Goal: Task Accomplishment & Management: Manage account settings

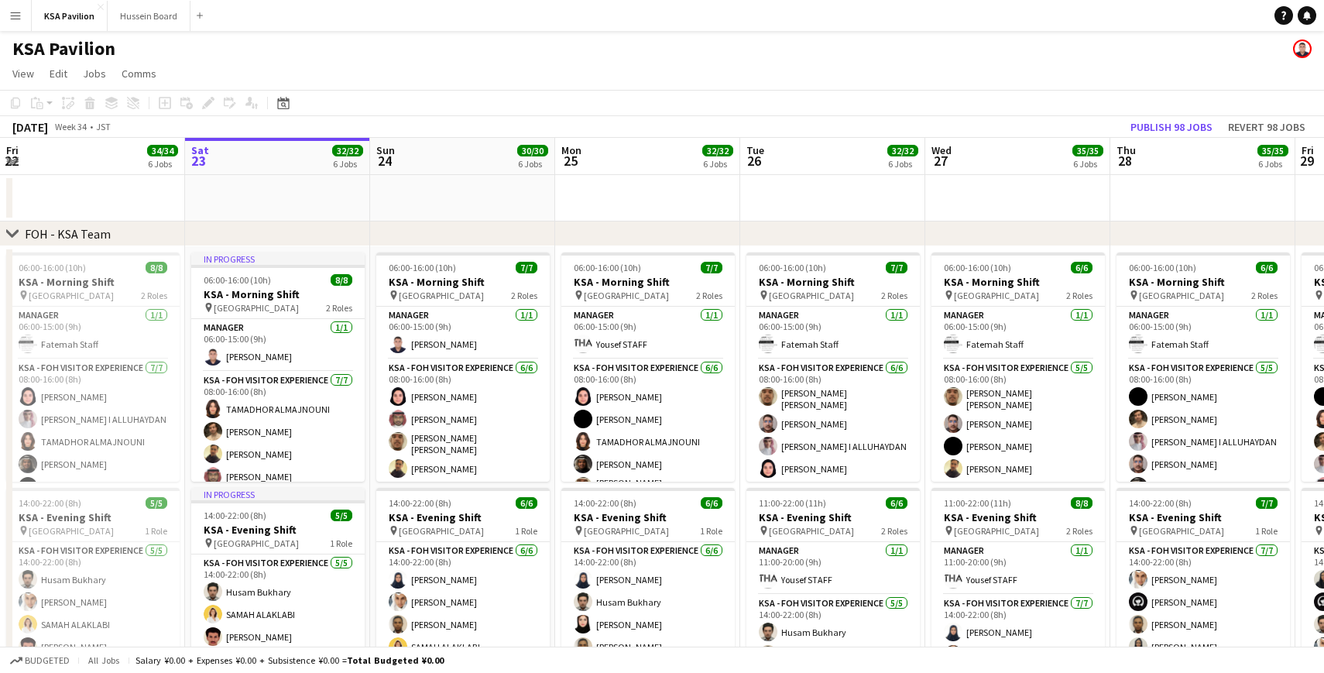
scroll to position [0, 489]
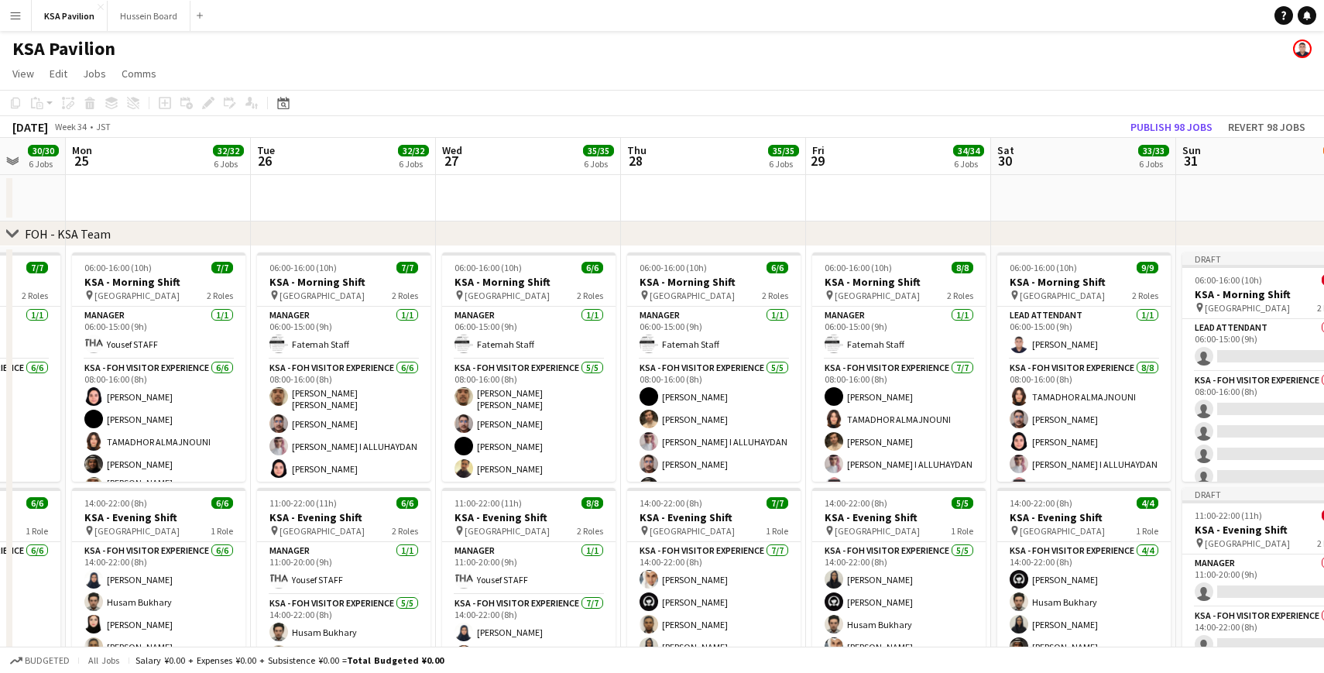
click at [20, 19] on app-icon "Menu" at bounding box center [15, 15] width 12 height 12
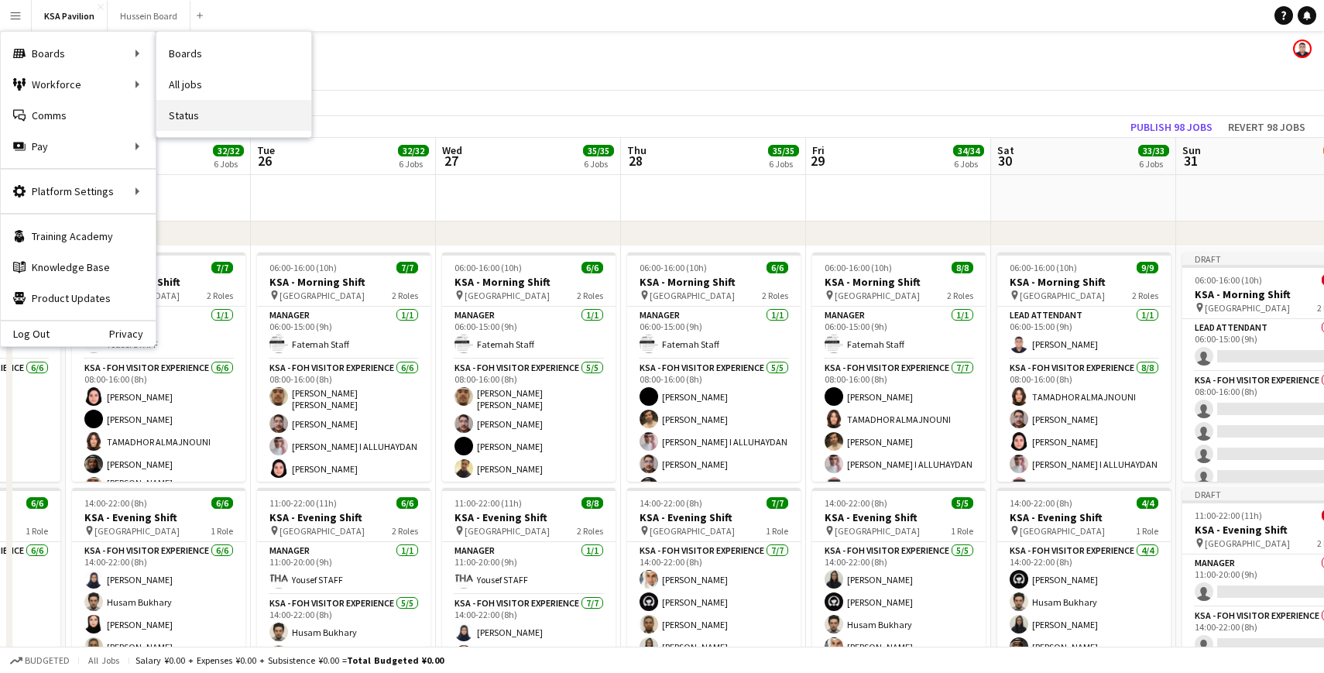
click at [203, 125] on link "Status" at bounding box center [233, 115] width 155 height 31
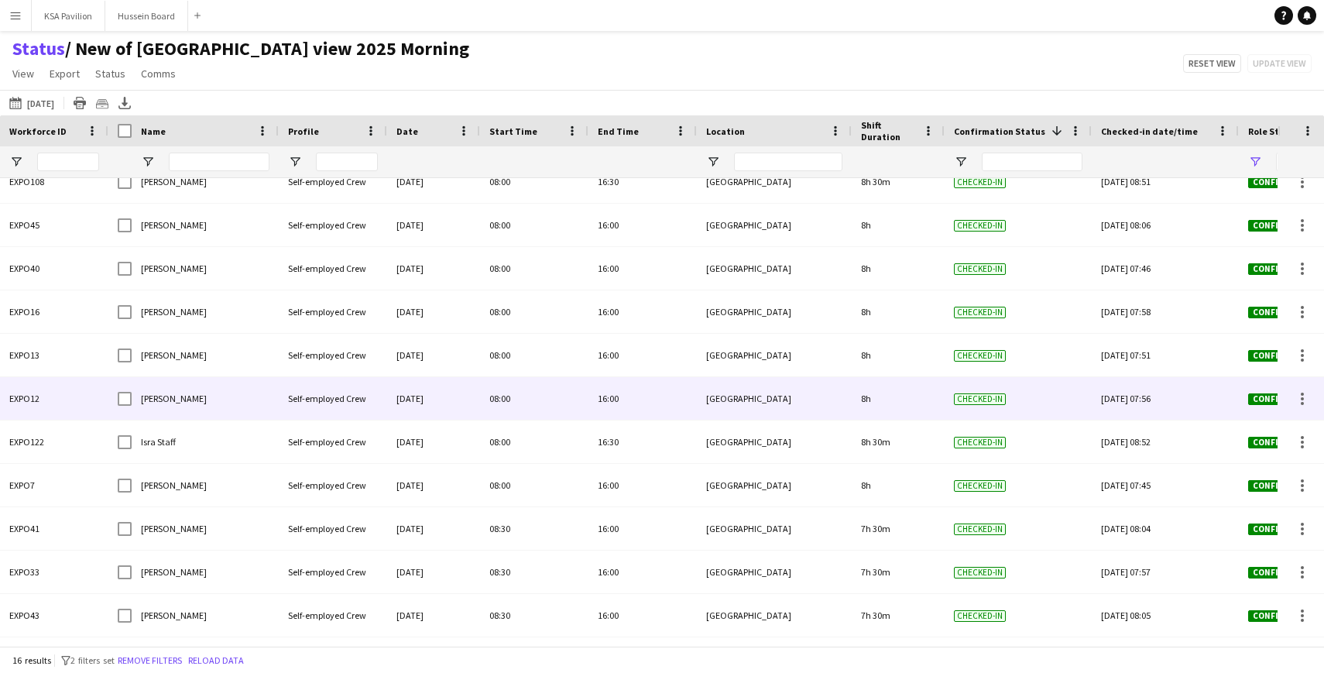
scroll to position [226, 0]
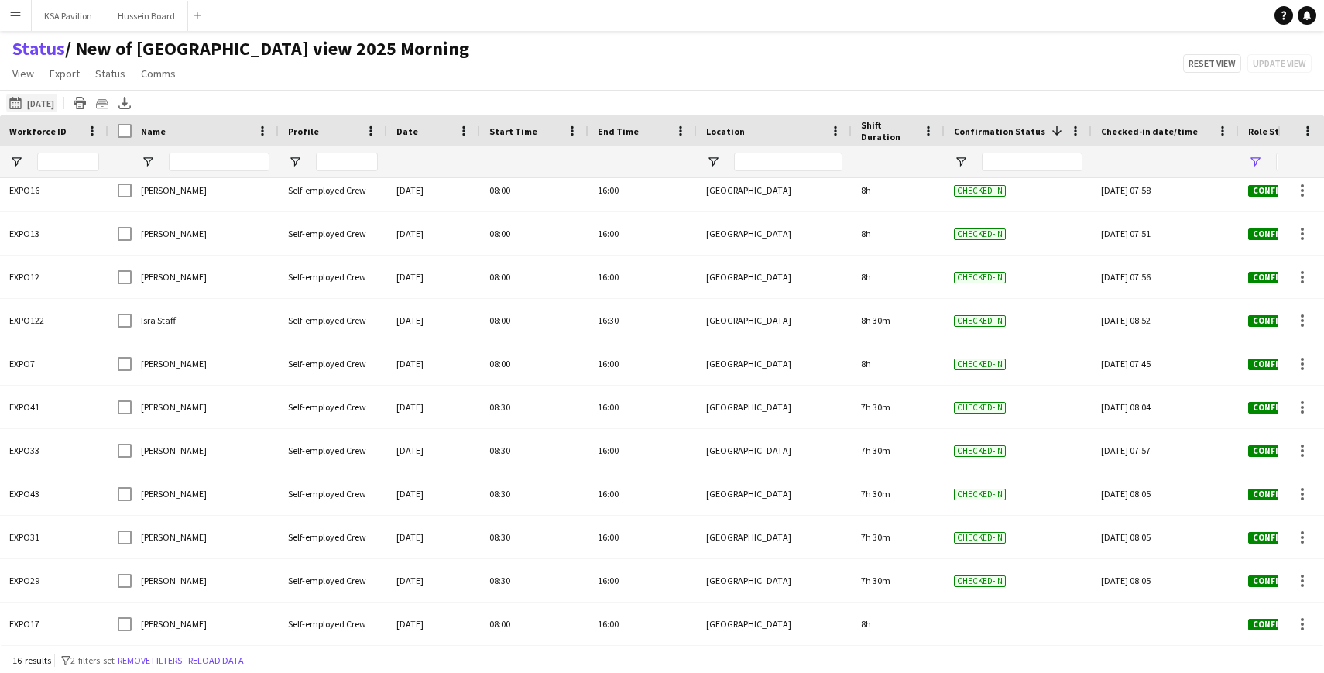
click at [56, 105] on button "[DATE] to [DATE] [DATE]" at bounding box center [31, 103] width 51 height 19
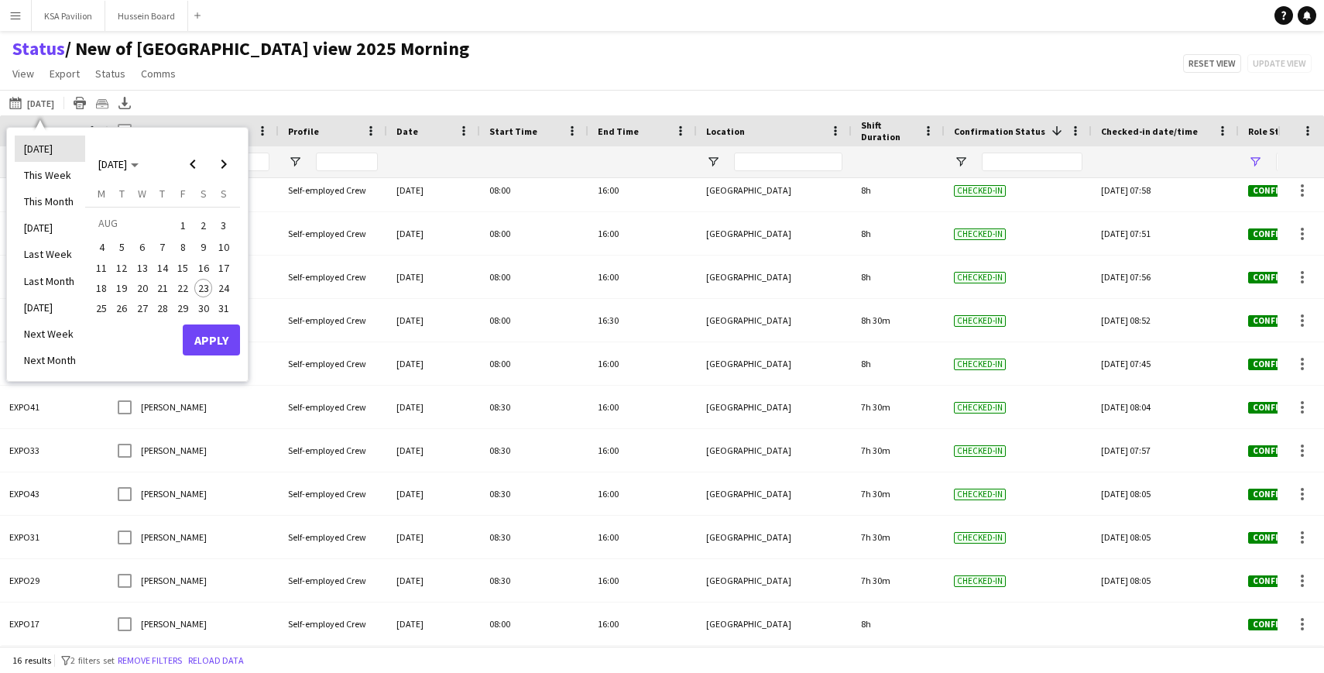
click at [63, 142] on li "[DATE]" at bounding box center [50, 149] width 70 height 26
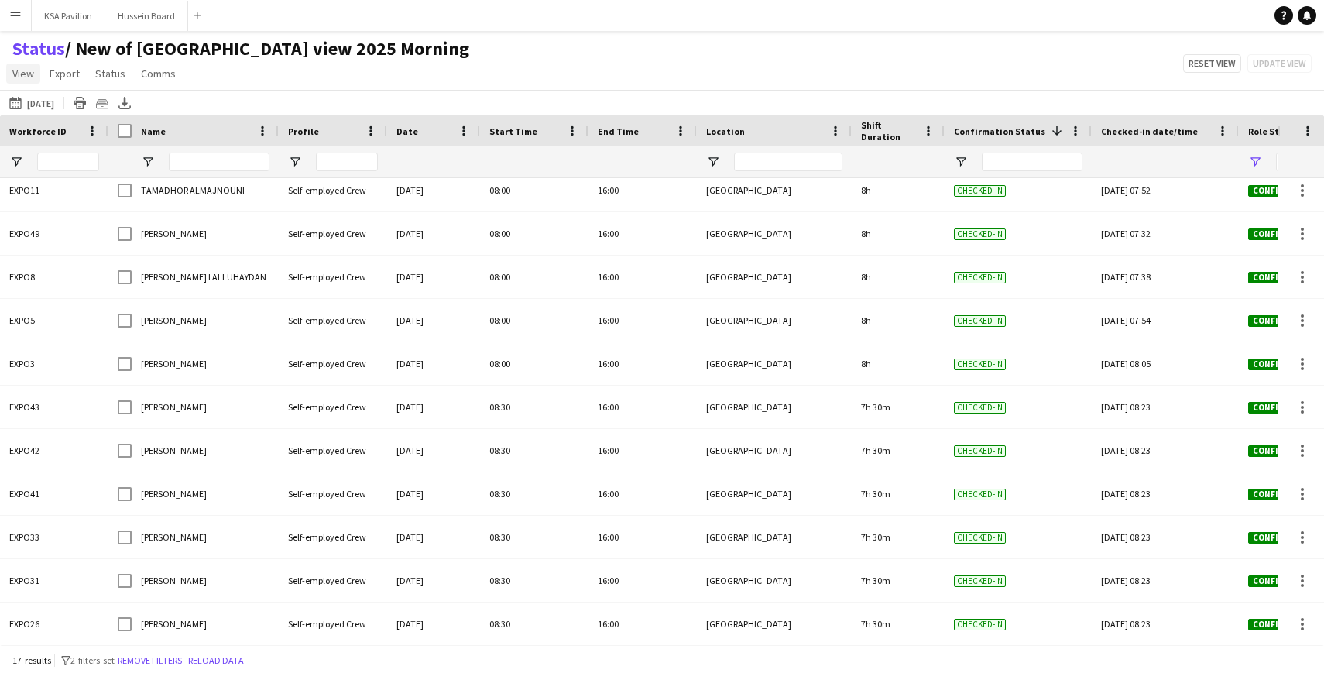
click at [14, 65] on link "View" at bounding box center [23, 73] width 34 height 20
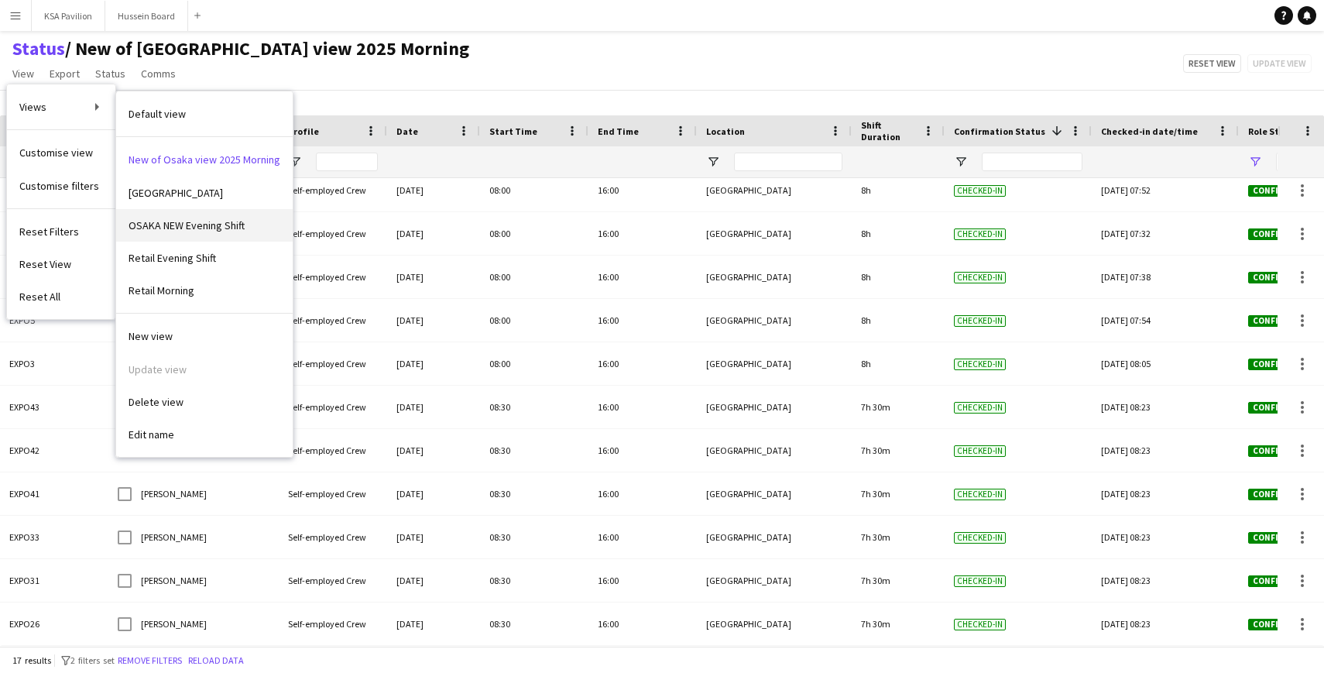
click at [226, 225] on span "OSAKA NEW Evening Shift" at bounding box center [187, 225] width 116 height 14
type input "**********"
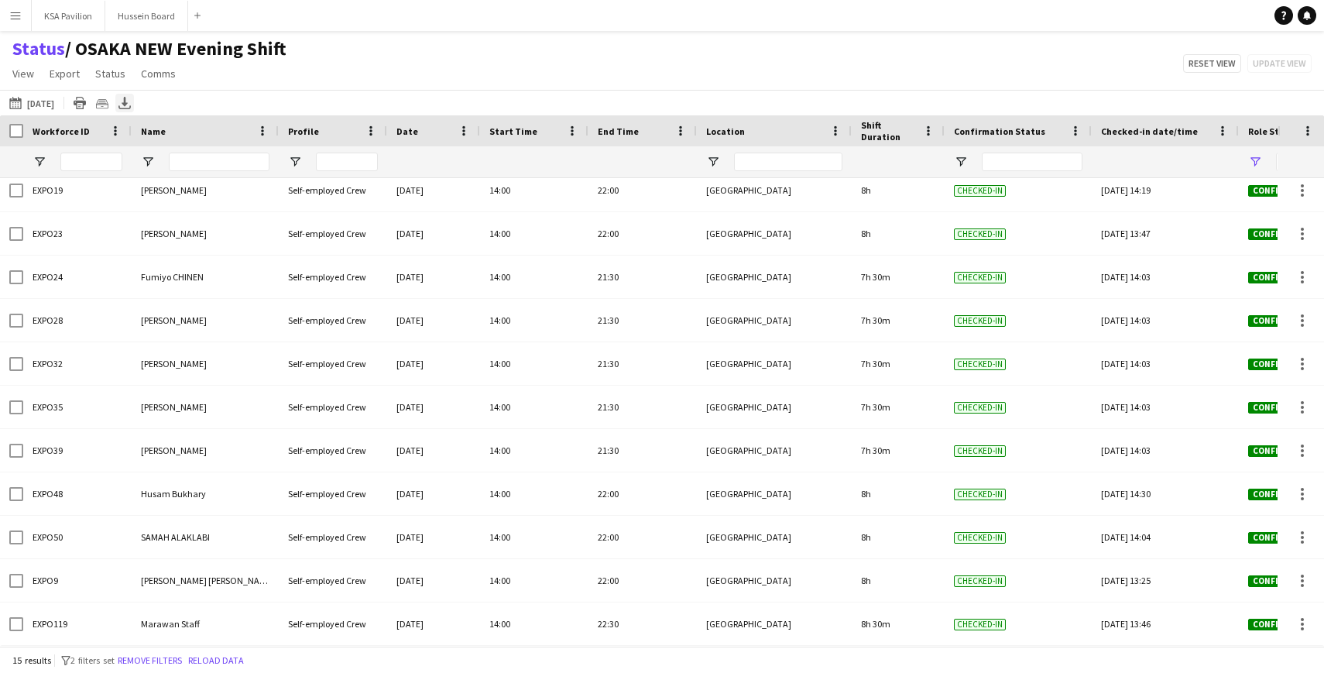
click at [126, 102] on icon "Export XLSX" at bounding box center [124, 103] width 12 height 12
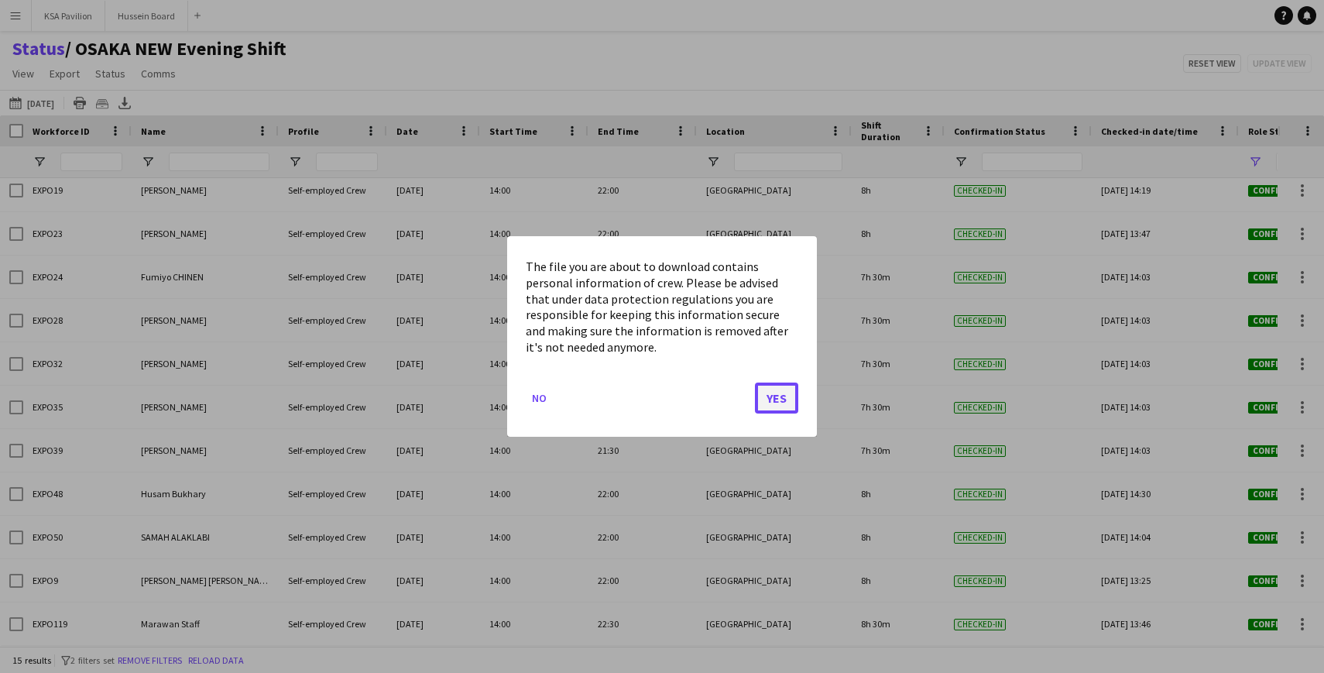
click at [780, 393] on button "Yes" at bounding box center [776, 398] width 43 height 31
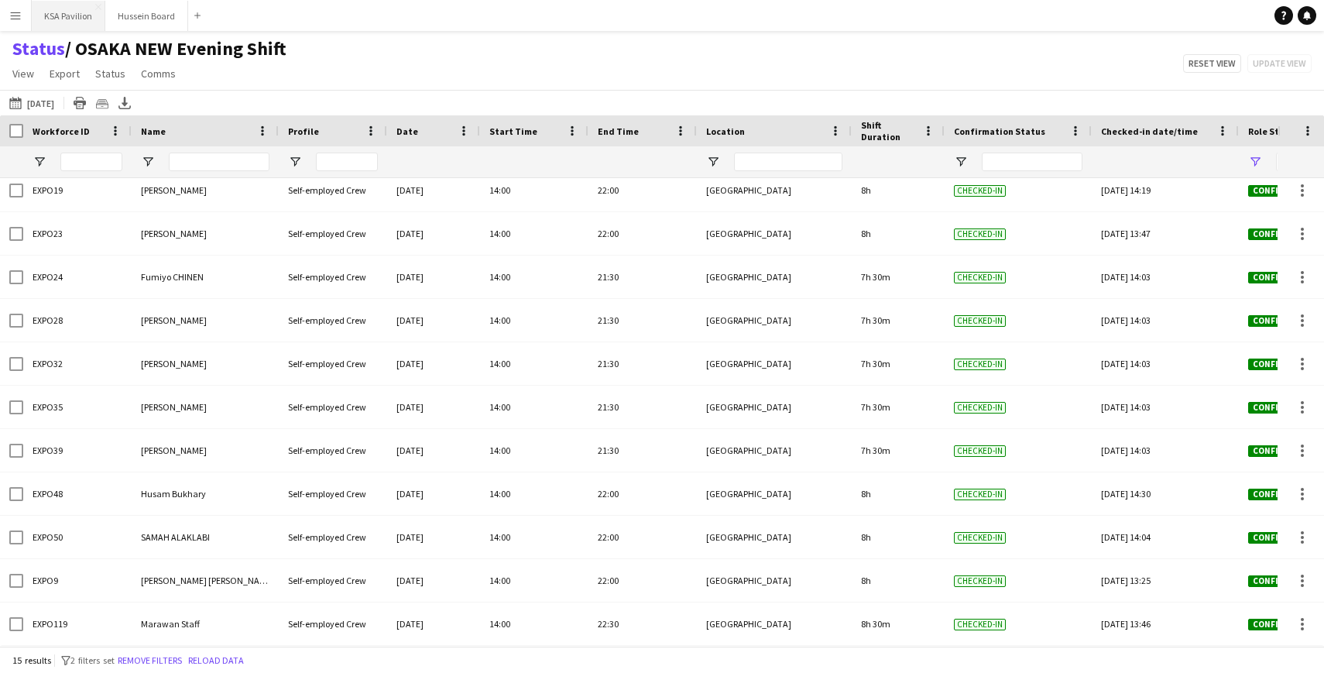
click at [61, 12] on button "KSA Pavilion Close" at bounding box center [69, 16] width 74 height 30
